Goal: Complete application form: Complete application form

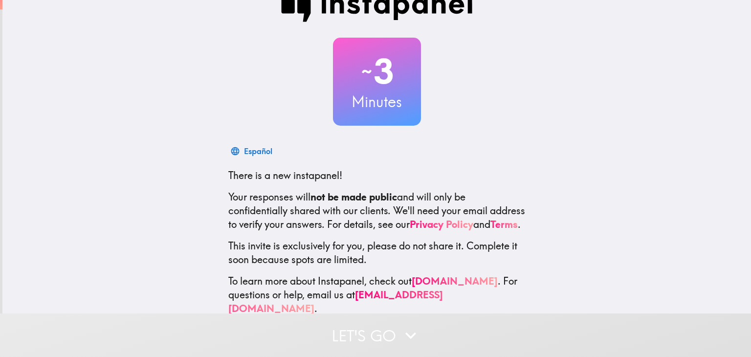
scroll to position [50, 0]
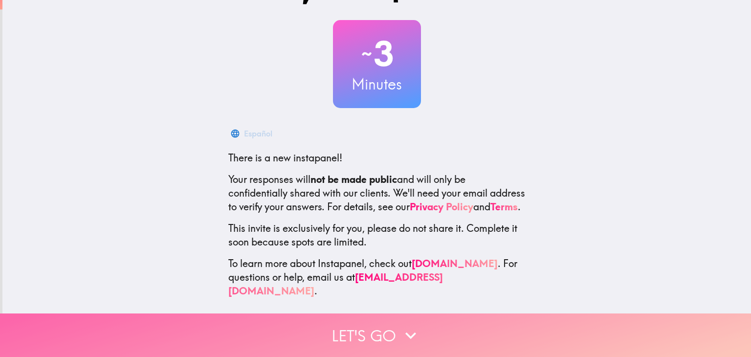
click at [373, 329] on button "Let's go" at bounding box center [375, 334] width 751 height 43
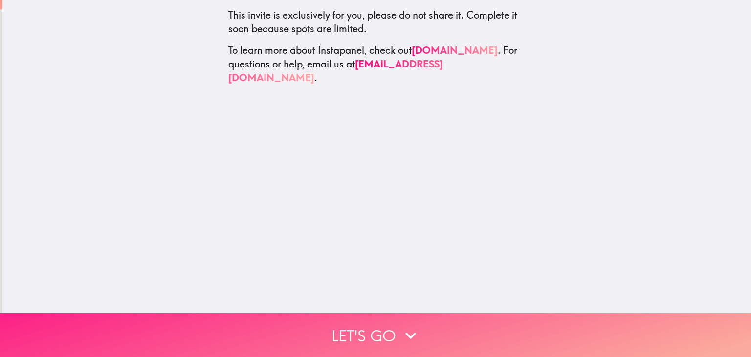
scroll to position [0, 0]
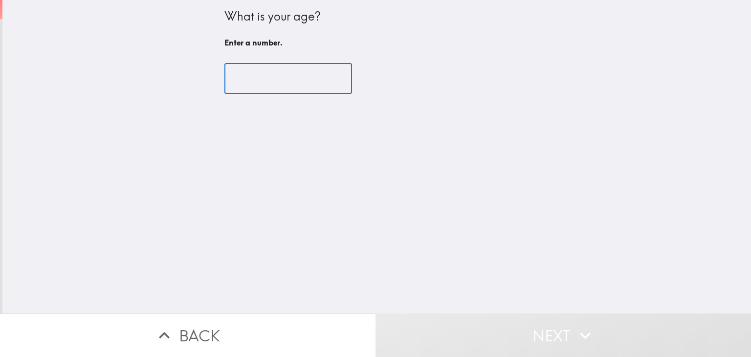
click at [268, 90] on input "number" at bounding box center [288, 79] width 128 height 30
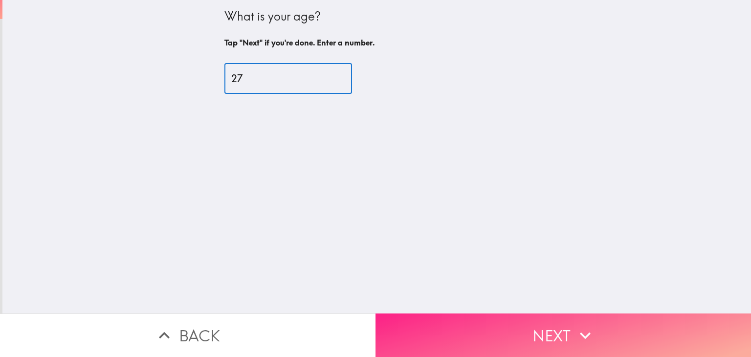
type input "27"
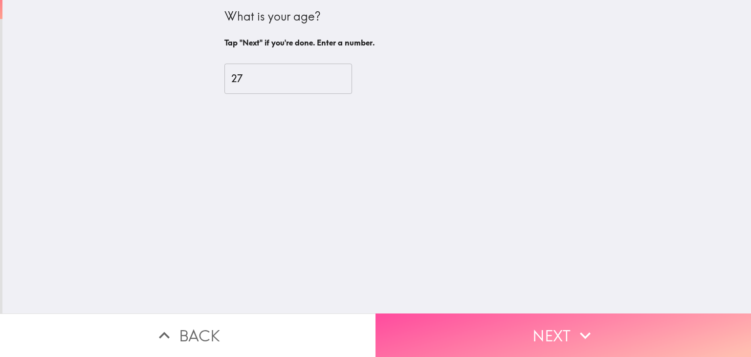
click at [528, 325] on button "Next" at bounding box center [562, 334] width 375 height 43
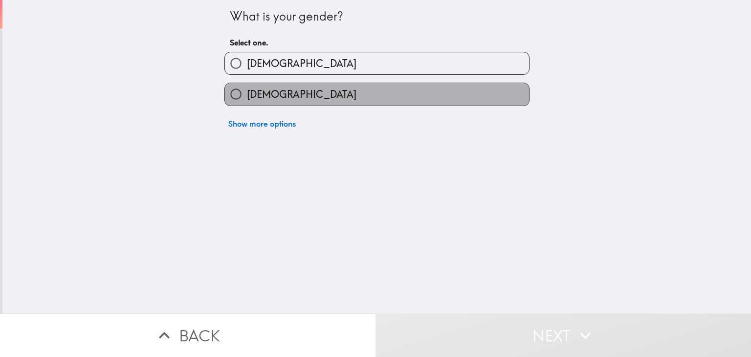
click at [329, 95] on label "[DEMOGRAPHIC_DATA]" at bounding box center [377, 94] width 304 height 22
click at [247, 95] on input "[DEMOGRAPHIC_DATA]" at bounding box center [236, 94] width 22 height 22
radio input "true"
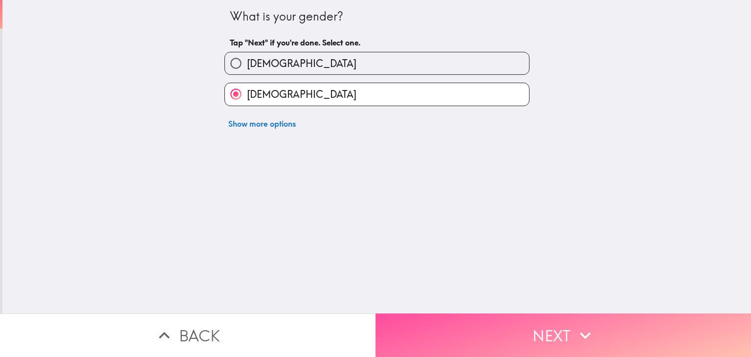
click at [499, 313] on button "Next" at bounding box center [562, 334] width 375 height 43
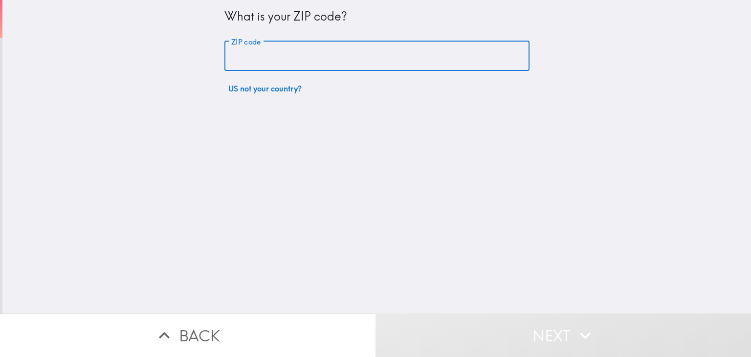
click at [305, 62] on input "ZIP code" at bounding box center [376, 56] width 305 height 30
type input "16506"
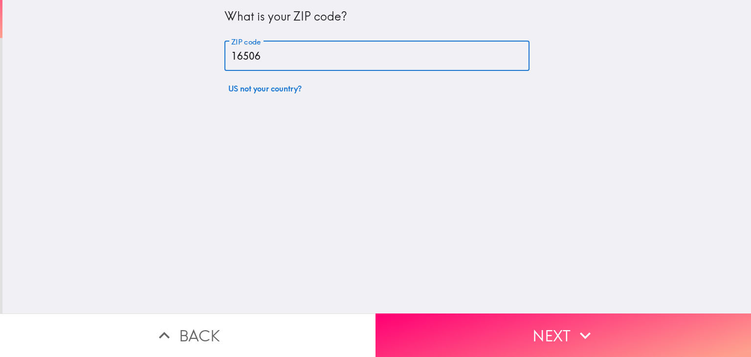
click at [526, 314] on button "Next" at bounding box center [562, 334] width 375 height 43
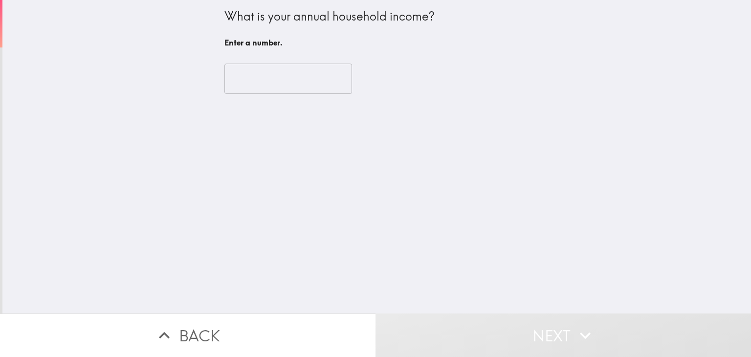
click at [283, 80] on input "number" at bounding box center [288, 79] width 128 height 30
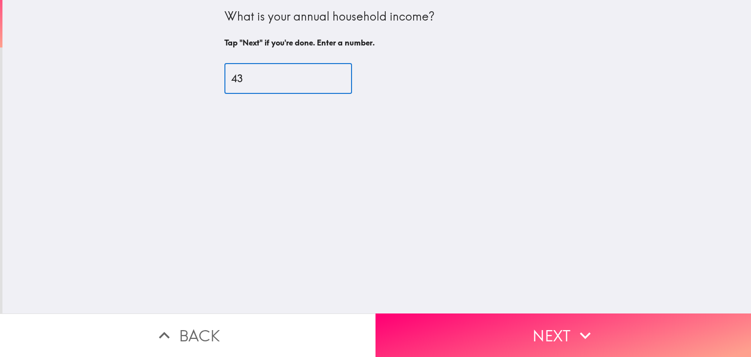
type input "4"
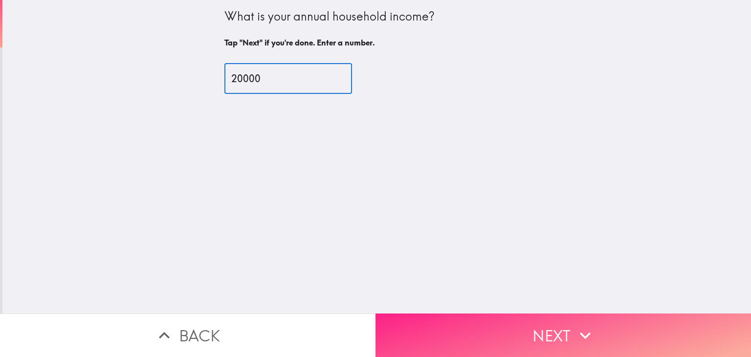
type input "20000"
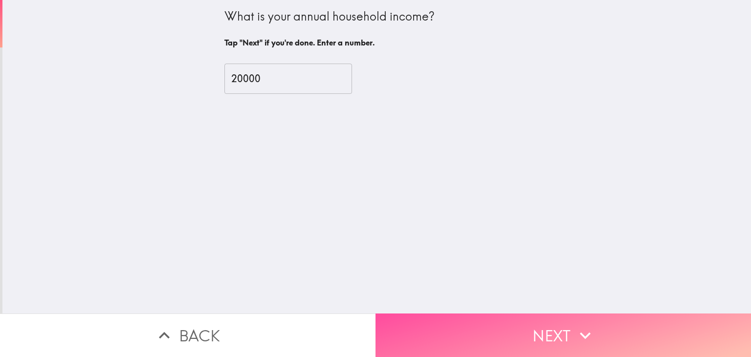
click at [490, 324] on button "Next" at bounding box center [562, 334] width 375 height 43
